Goal: Task Accomplishment & Management: Check status

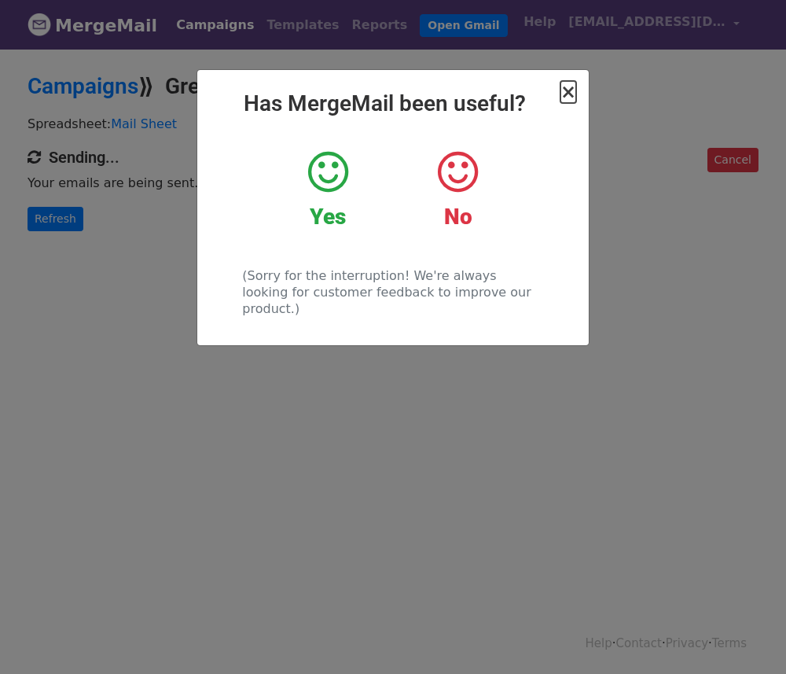
click at [570, 94] on span "×" at bounding box center [569, 92] width 16 height 22
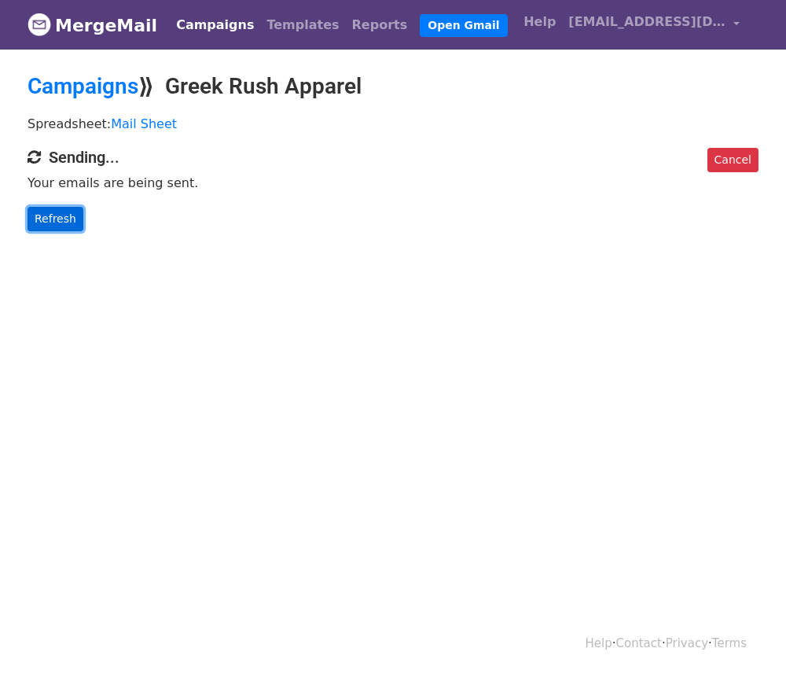
click at [54, 220] on link "Refresh" at bounding box center [56, 219] width 56 height 24
